Goal: Information Seeking & Learning: Learn about a topic

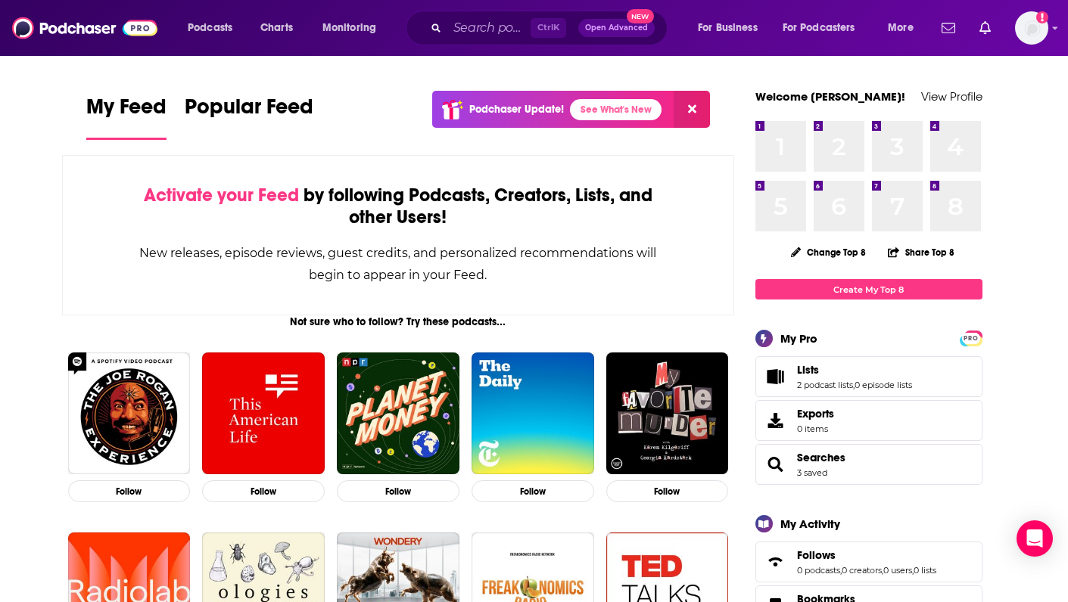
click at [441, 30] on div "Ctrl K Open Advanced New" at bounding box center [537, 28] width 262 height 35
click at [461, 31] on input "Search podcasts, credits, & more..." at bounding box center [488, 28] width 83 height 24
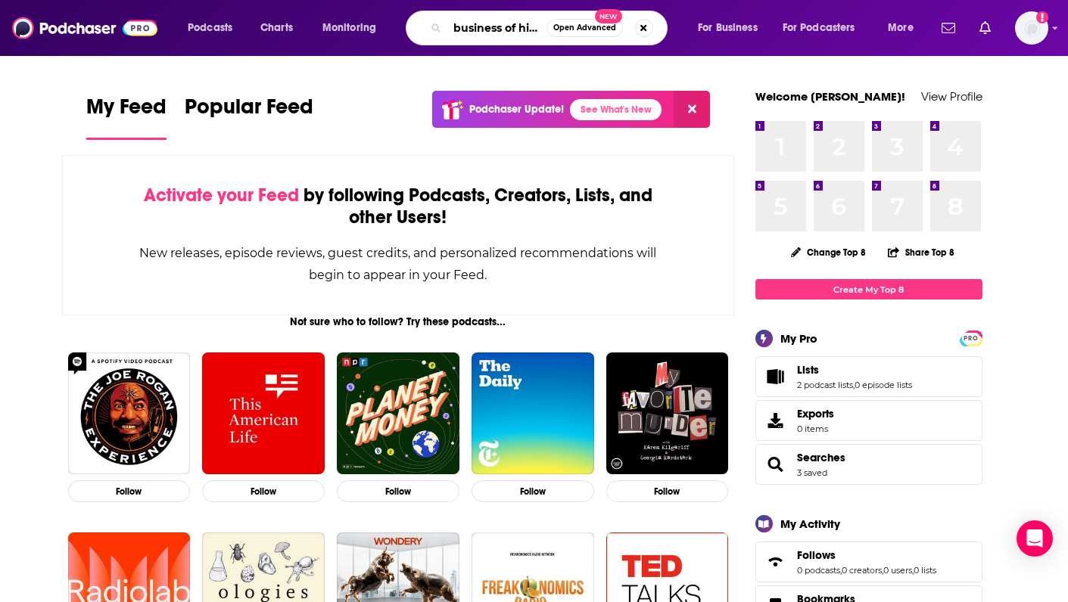
scroll to position [0, 2]
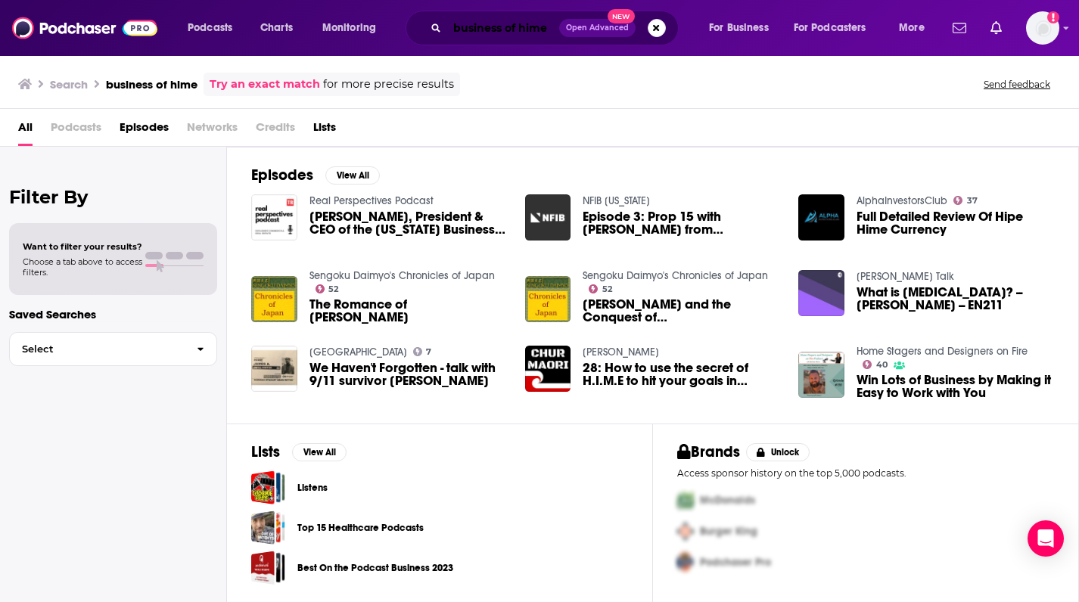
click at [532, 28] on input "business of hime" at bounding box center [503, 28] width 112 height 24
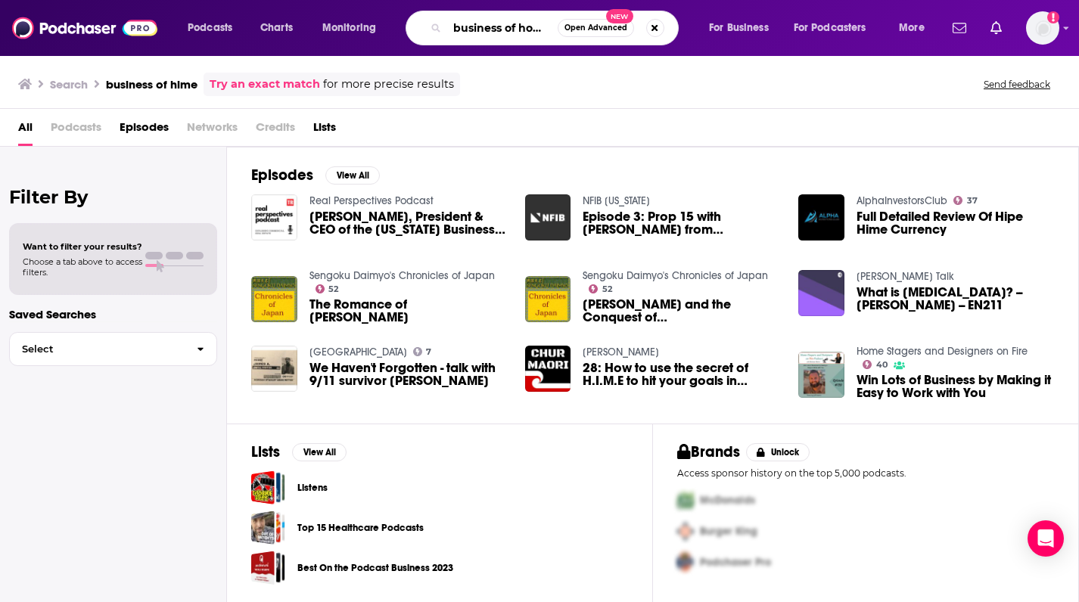
type input "business of home"
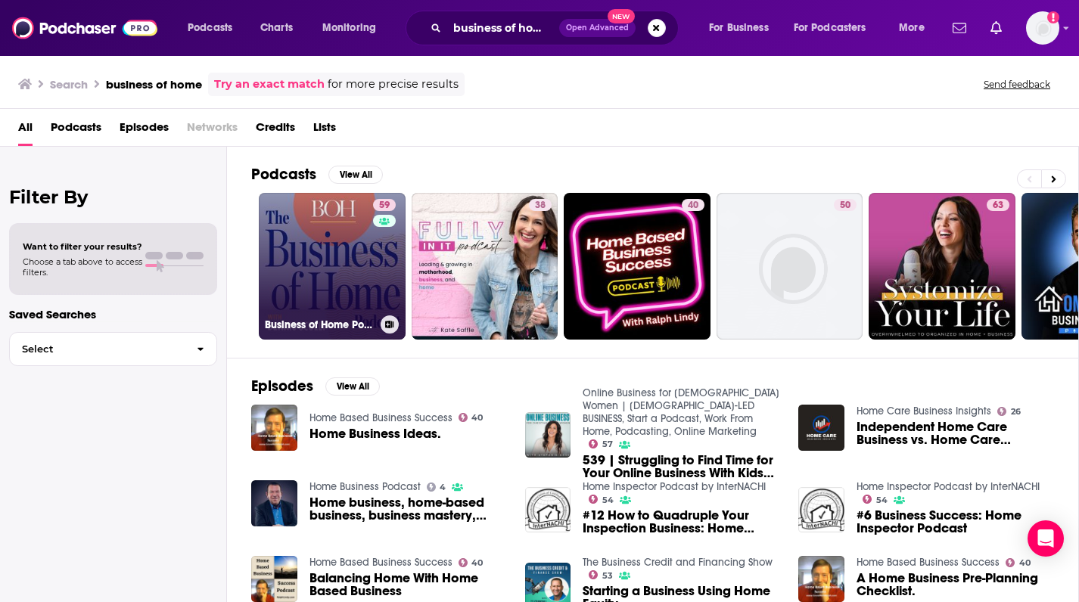
click at [342, 225] on link "59 Business of Home Podcast" at bounding box center [332, 266] width 147 height 147
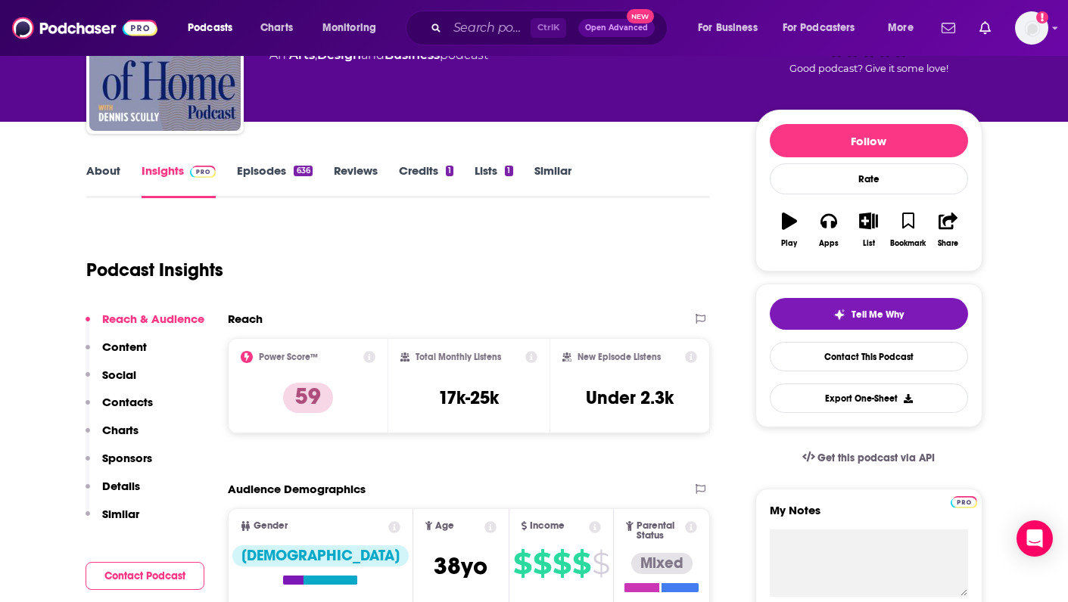
scroll to position [151, 0]
